Goal: Task Accomplishment & Management: Complete application form

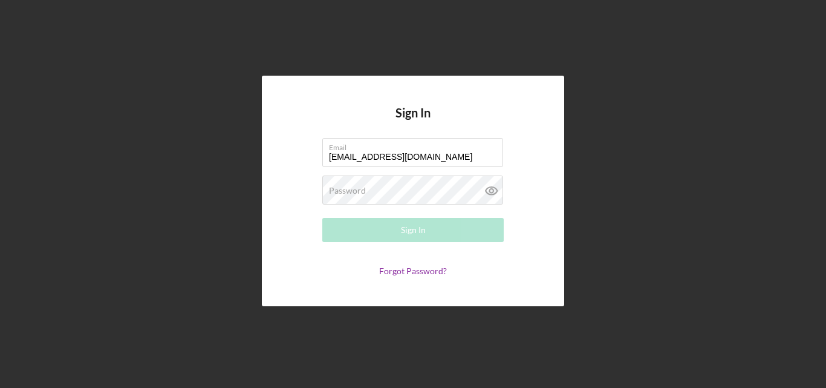
type input "[EMAIL_ADDRESS][DOMAIN_NAME]"
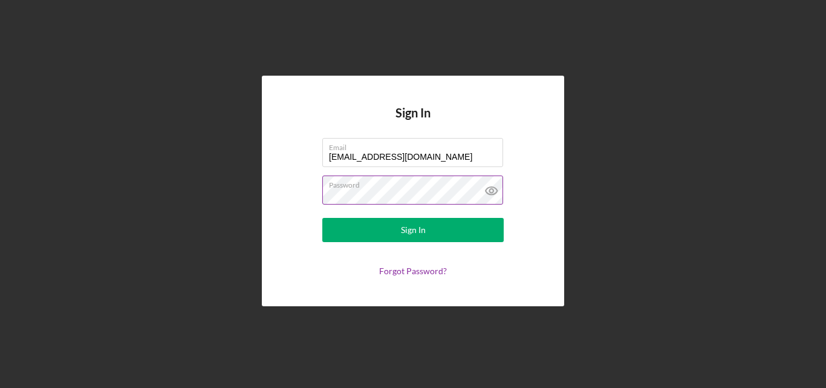
click at [491, 194] on icon at bounding box center [492, 190] width 30 height 30
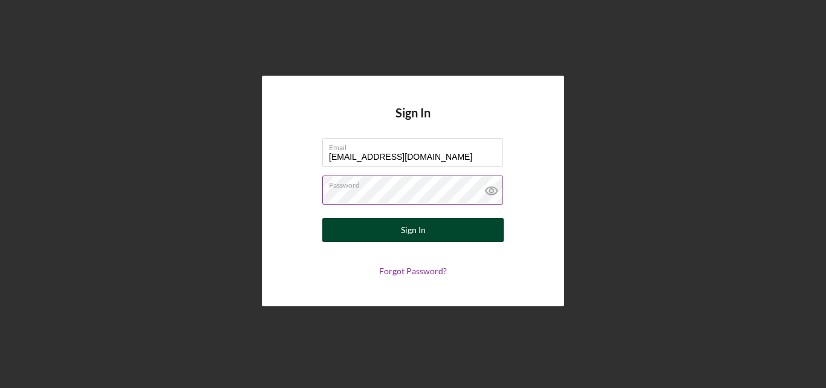
click at [462, 229] on button "Sign In" at bounding box center [412, 230] width 181 height 24
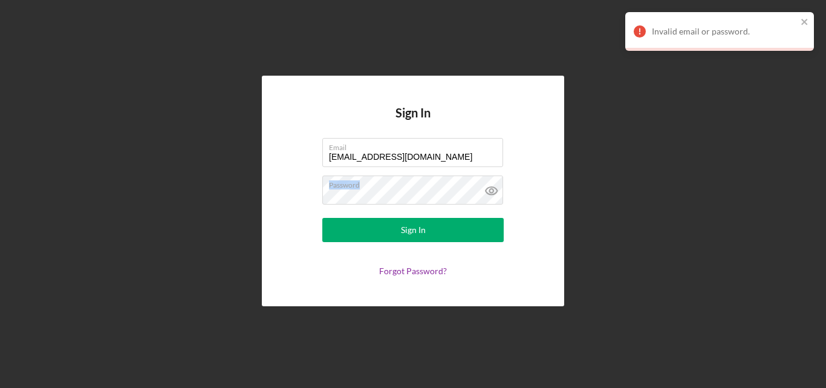
drag, startPoint x: 418, startPoint y: 187, endPoint x: 265, endPoint y: 203, distance: 153.7
click at [265, 203] on div "Sign In Email [EMAIL_ADDRESS][DOMAIN_NAME] Password Sign In Forgot Password?" at bounding box center [413, 191] width 302 height 230
click at [295, 197] on form "Email [EMAIL_ADDRESS][DOMAIN_NAME] Password Sign In Forgot Password?" at bounding box center [413, 207] width 242 height 138
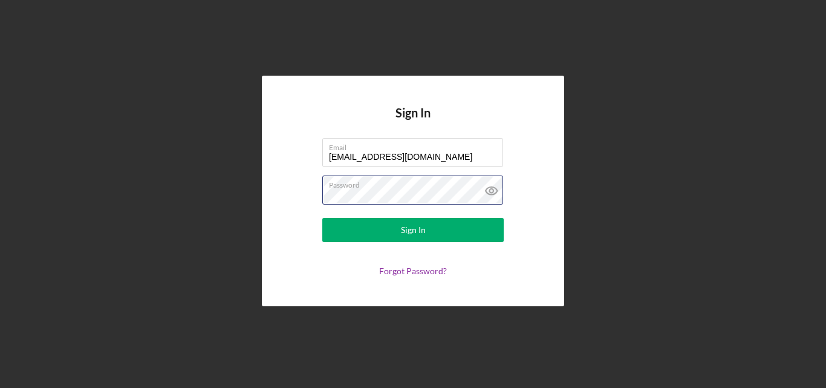
click at [322, 218] on button "Sign In" at bounding box center [412, 230] width 181 height 24
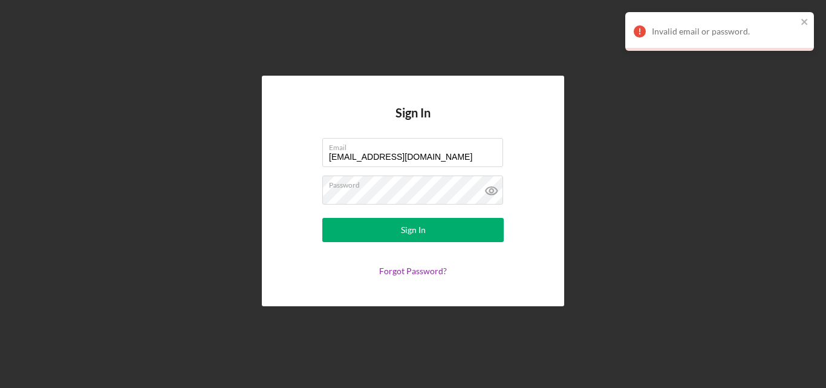
click at [487, 189] on icon at bounding box center [492, 190] width 30 height 30
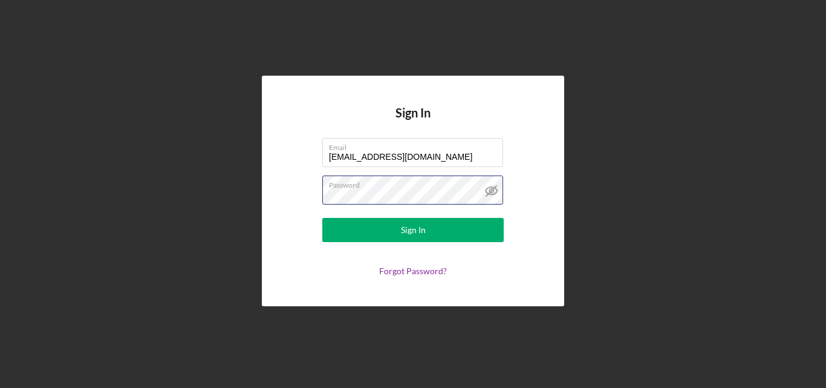
click at [259, 218] on div "Sign In Email [EMAIL_ADDRESS][DOMAIN_NAME] Password Sign In Forgot Password?" at bounding box center [413, 191] width 814 height 382
click at [322, 218] on button "Sign In" at bounding box center [412, 230] width 181 height 24
click at [317, 202] on form "Email [EMAIL_ADDRESS][DOMAIN_NAME] Password Sign In Forgot Password?" at bounding box center [413, 207] width 242 height 138
